Goal: Transaction & Acquisition: Purchase product/service

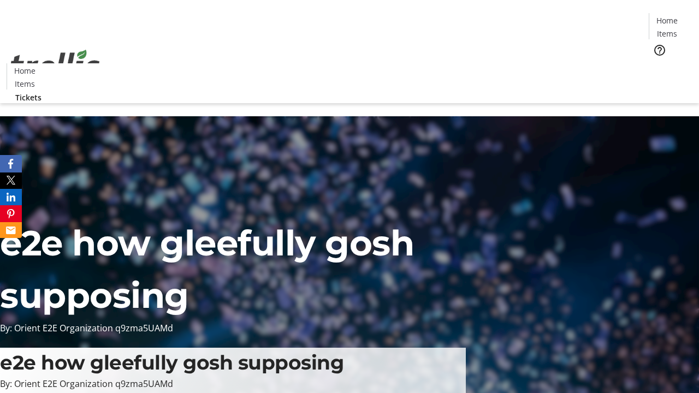
click at [657, 63] on span "Tickets" at bounding box center [670, 68] width 26 height 11
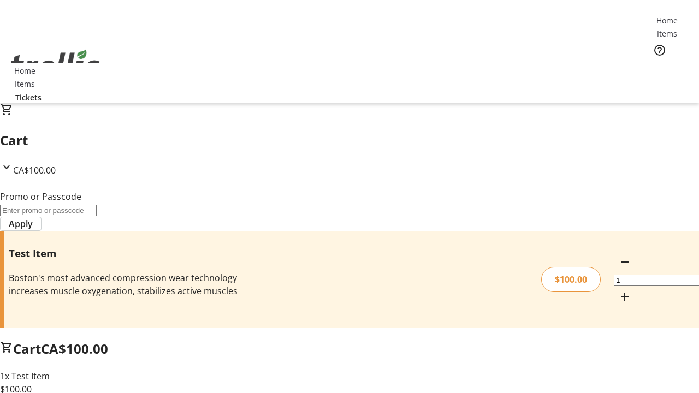
type input "PERCENT"
